Goal: Task Accomplishment & Management: Use online tool/utility

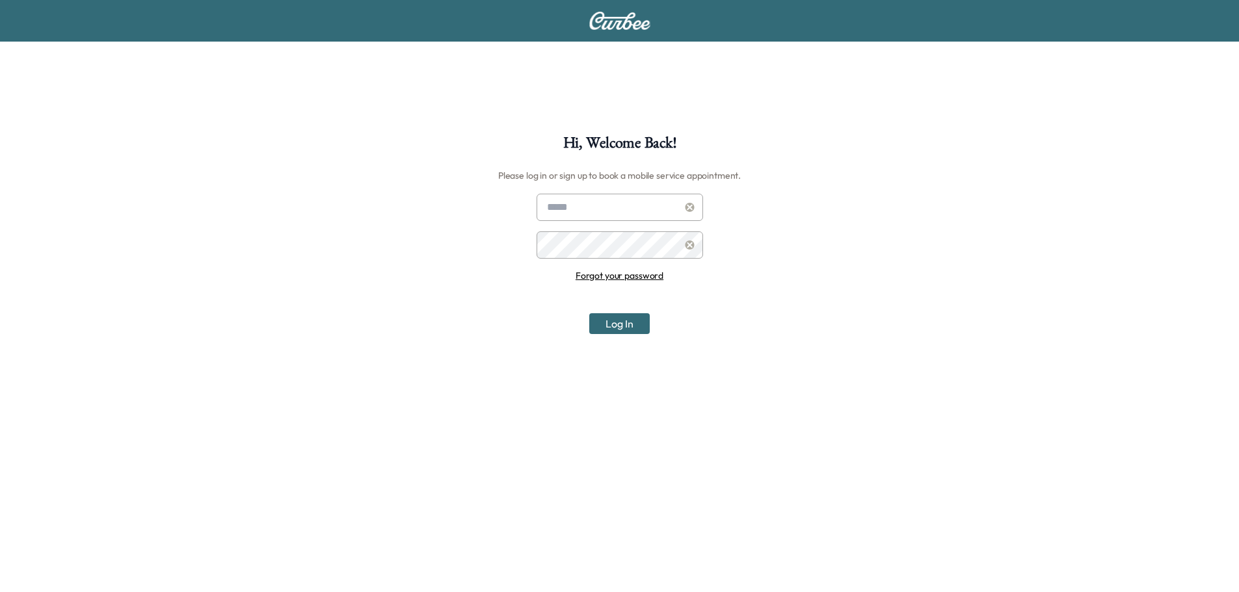
type input "**********"
click at [635, 322] on button "Log In" at bounding box center [619, 323] width 60 height 21
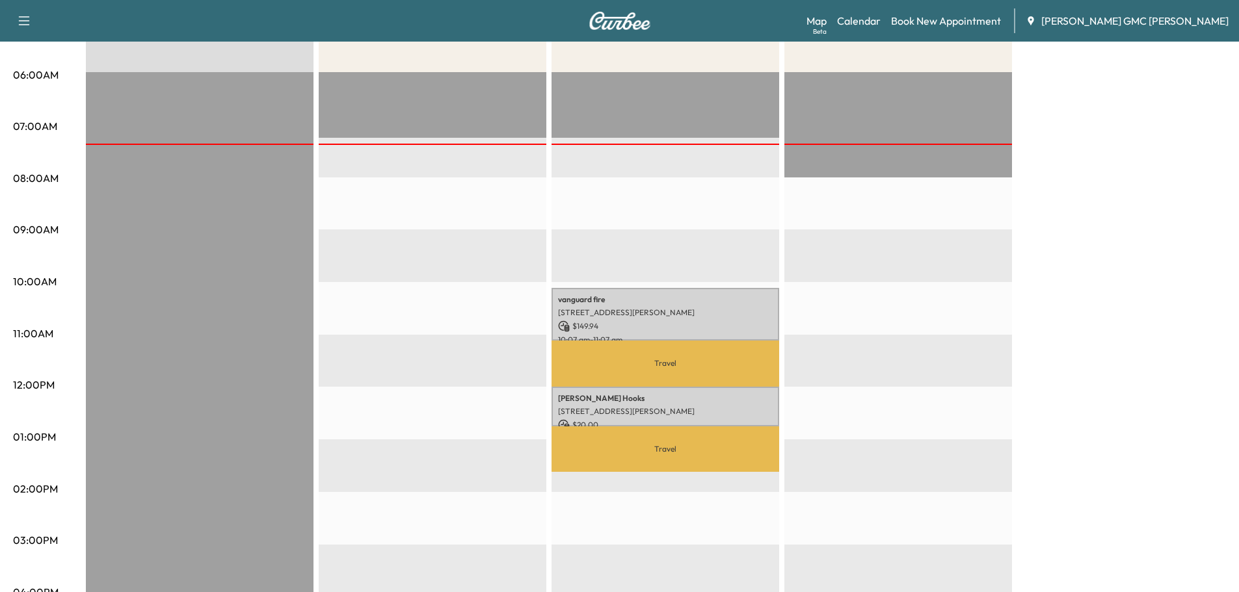
scroll to position [260, 0]
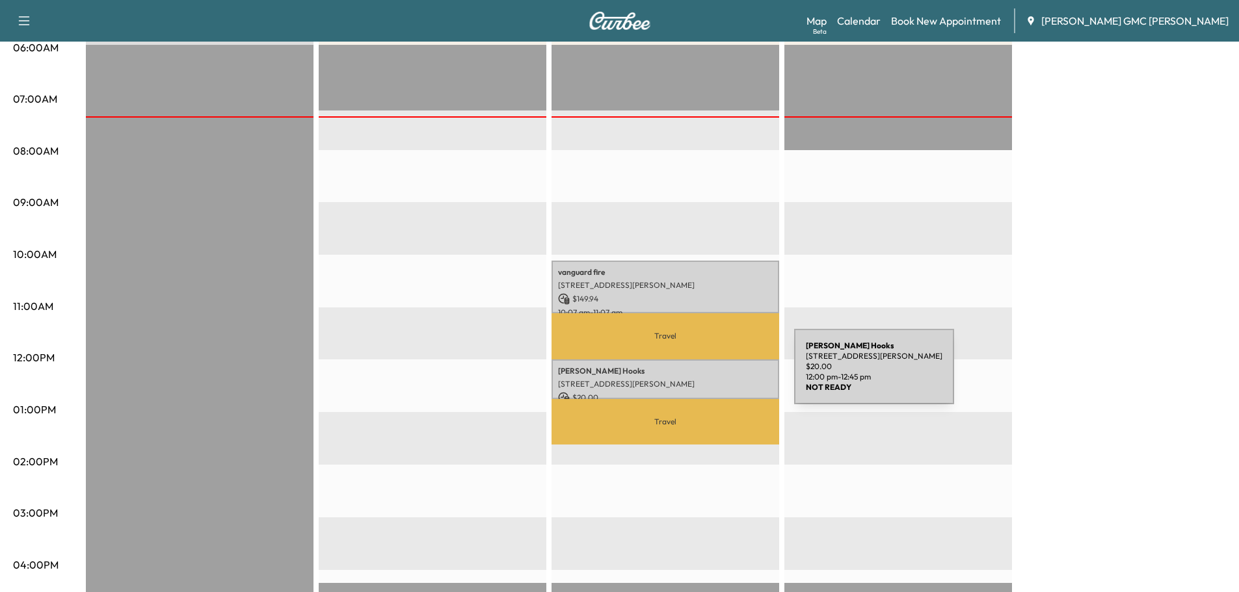
click at [696, 374] on div "[PERSON_NAME] [STREET_ADDRESS][PERSON_NAME] $ 20.00 12:00 pm - 12:45 pm" at bounding box center [665, 380] width 228 height 40
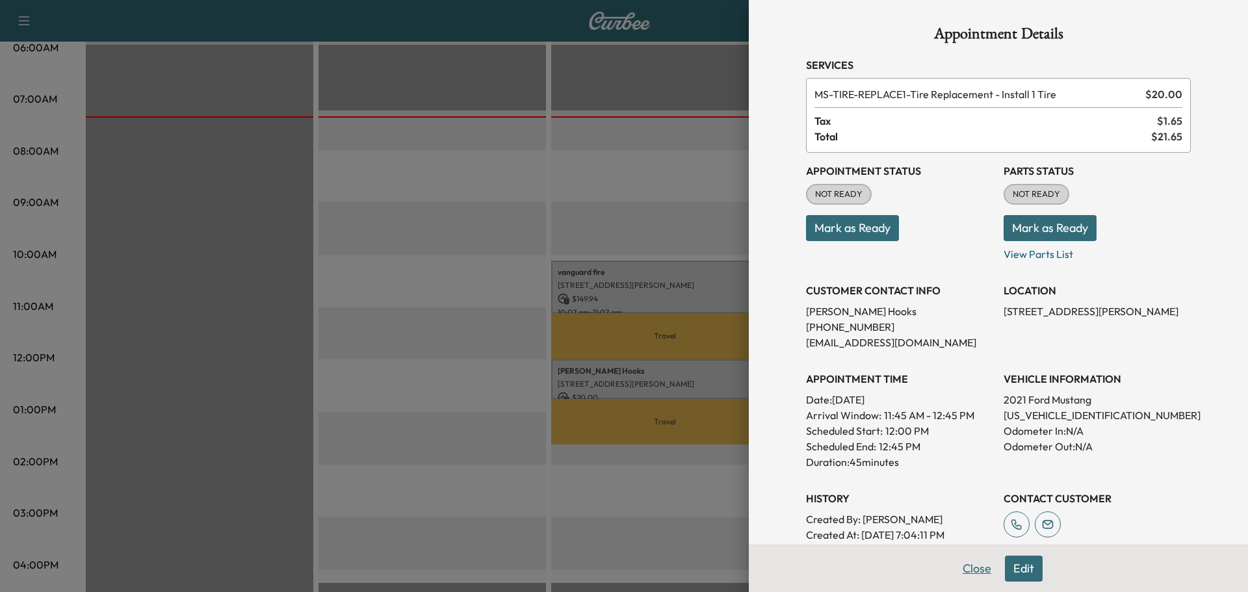
click at [971, 573] on button "Close" at bounding box center [977, 569] width 46 height 26
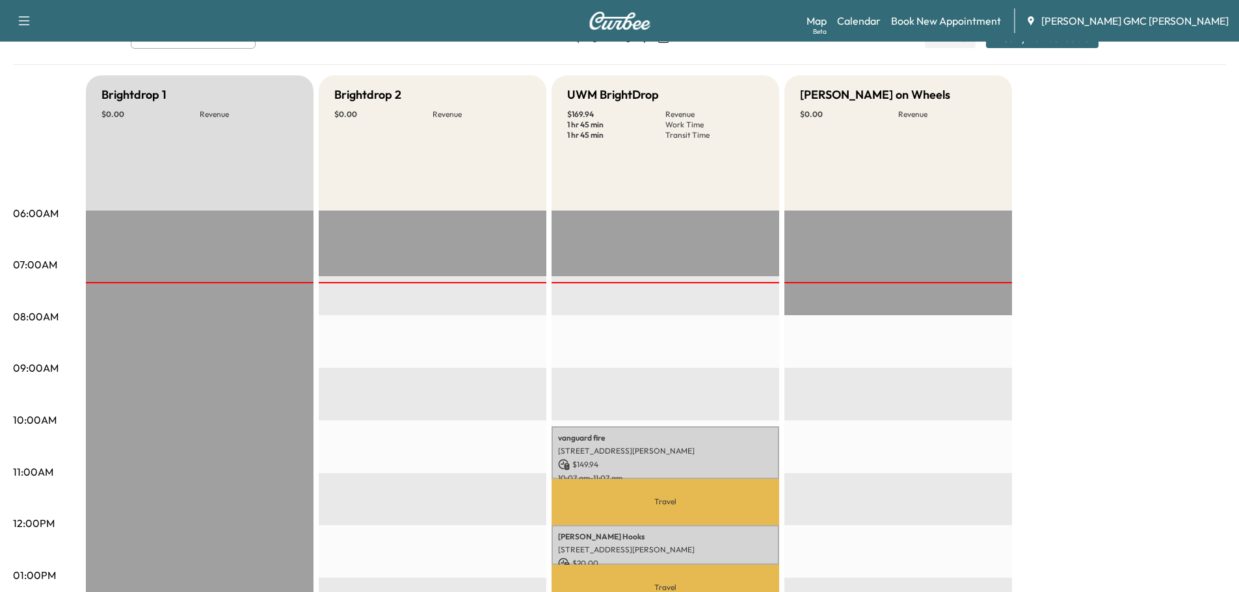
scroll to position [0, 0]
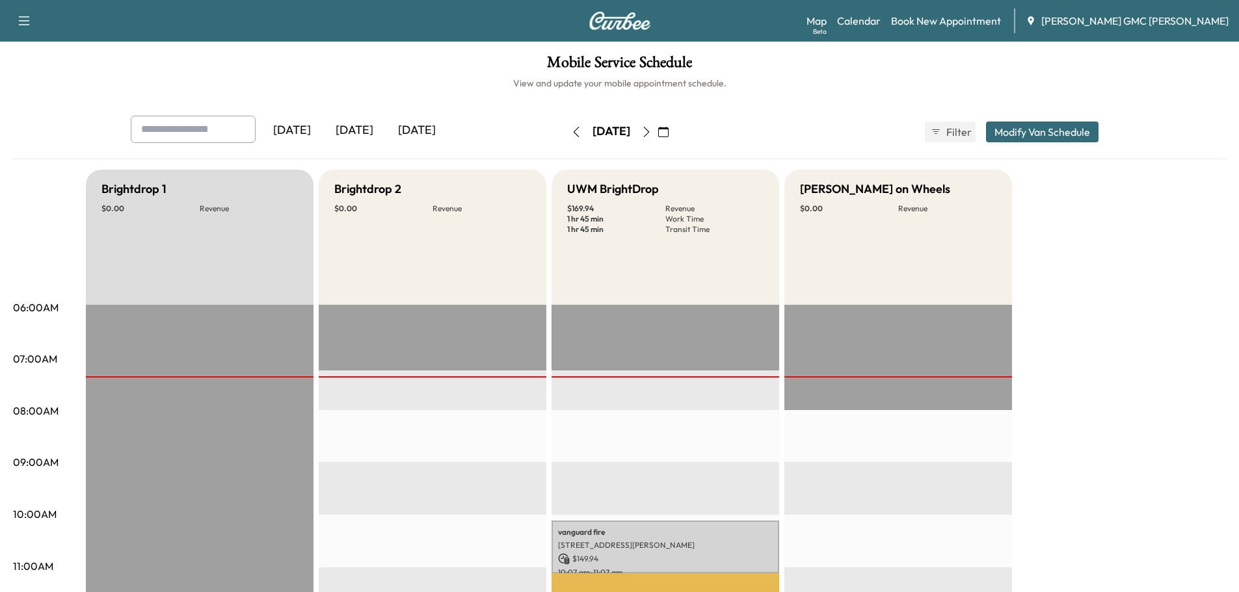
click at [649, 135] on icon "button" at bounding box center [646, 132] width 6 height 10
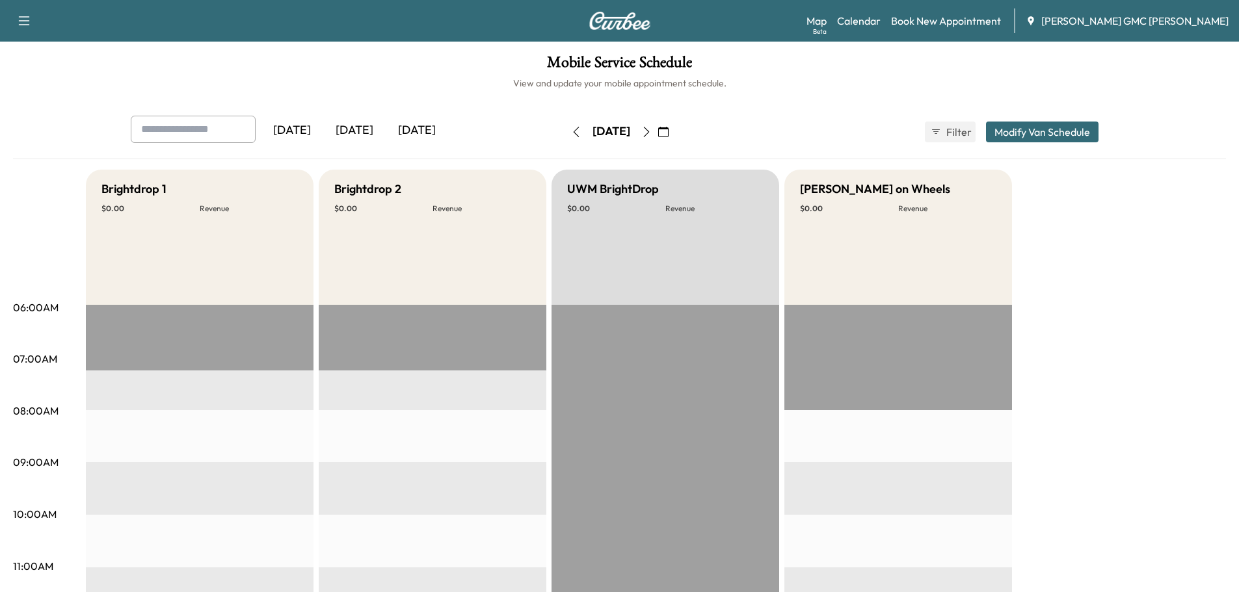
click at [565, 133] on button "button" at bounding box center [576, 132] width 22 height 21
